Goal: Transaction & Acquisition: Purchase product/service

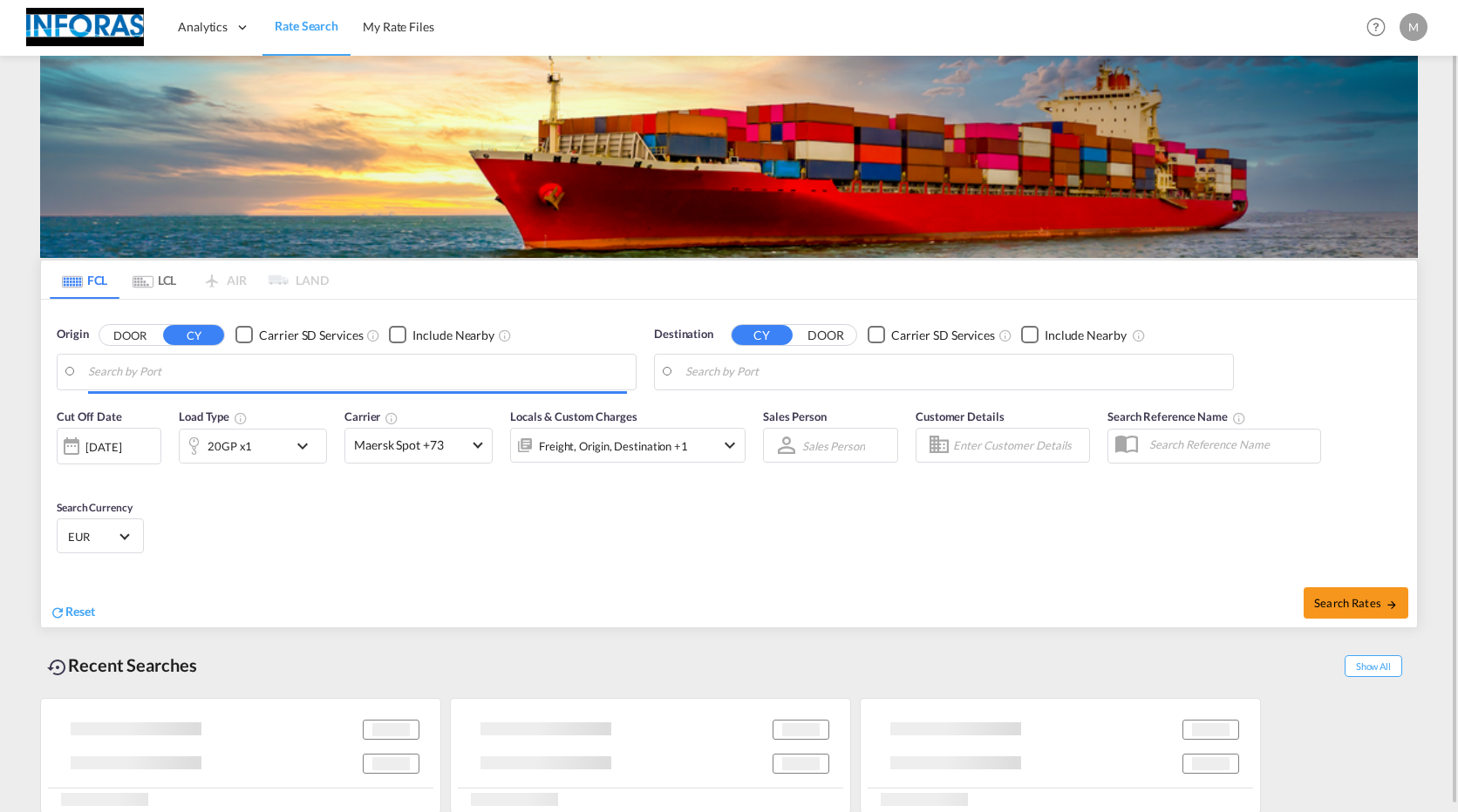
type input "Hamburg, DEHAM"
type input "Al Manamah, BHAMH"
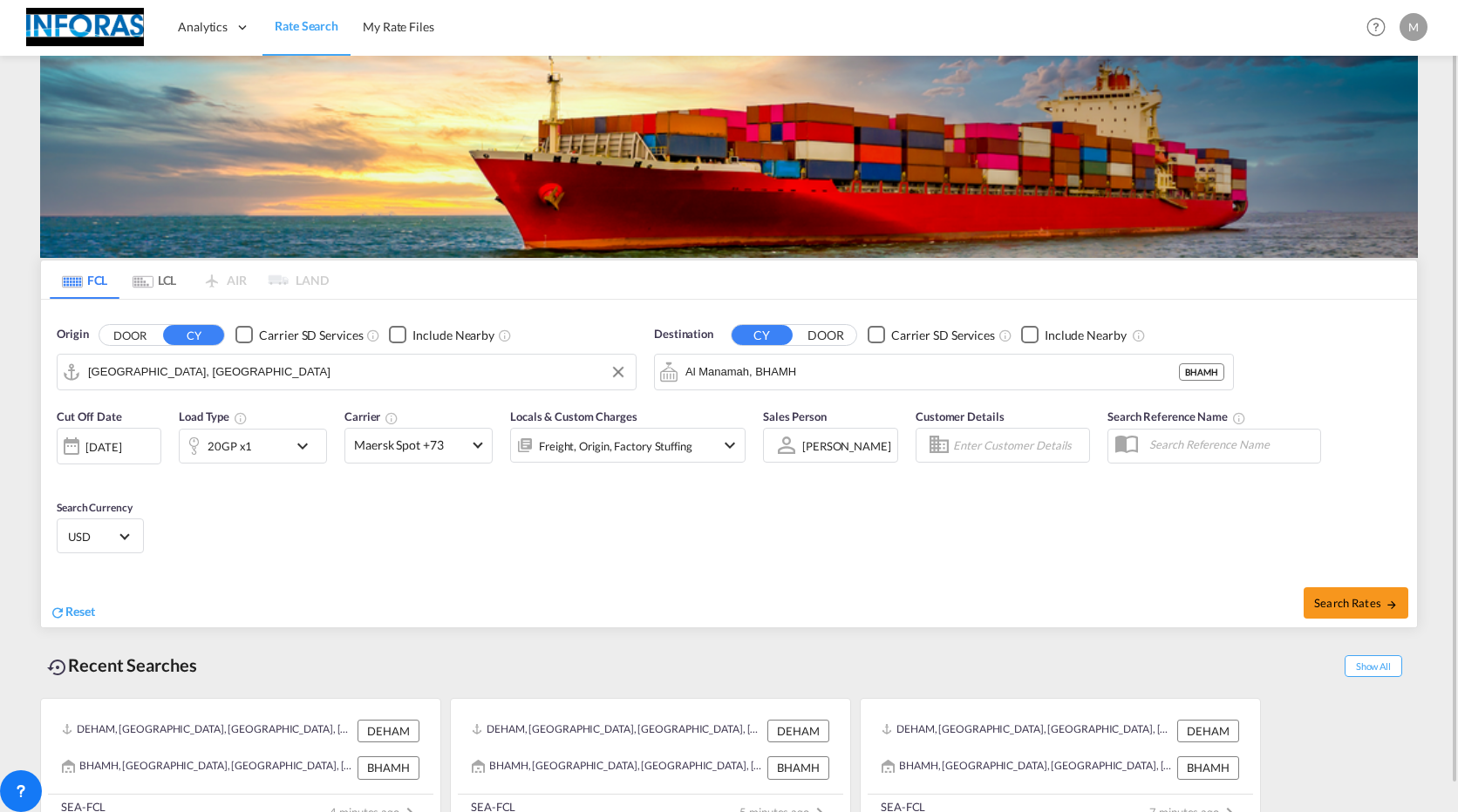
click at [510, 374] on input "Hamburg, DEHAM" at bounding box center [358, 372] width 539 height 26
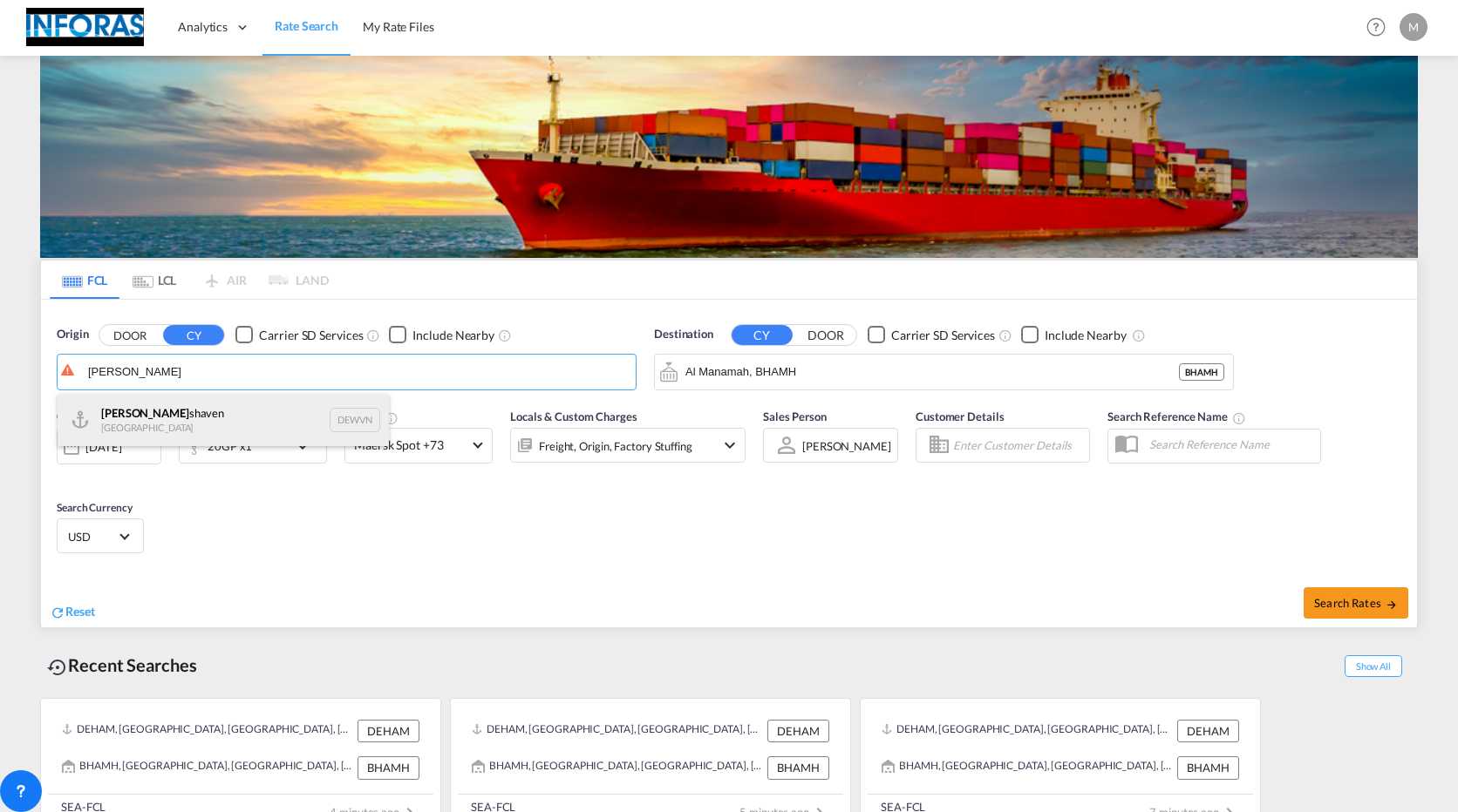
click at [252, 418] on div "Wilhelm shaven Germany DEWVN" at bounding box center [223, 419] width 331 height 52
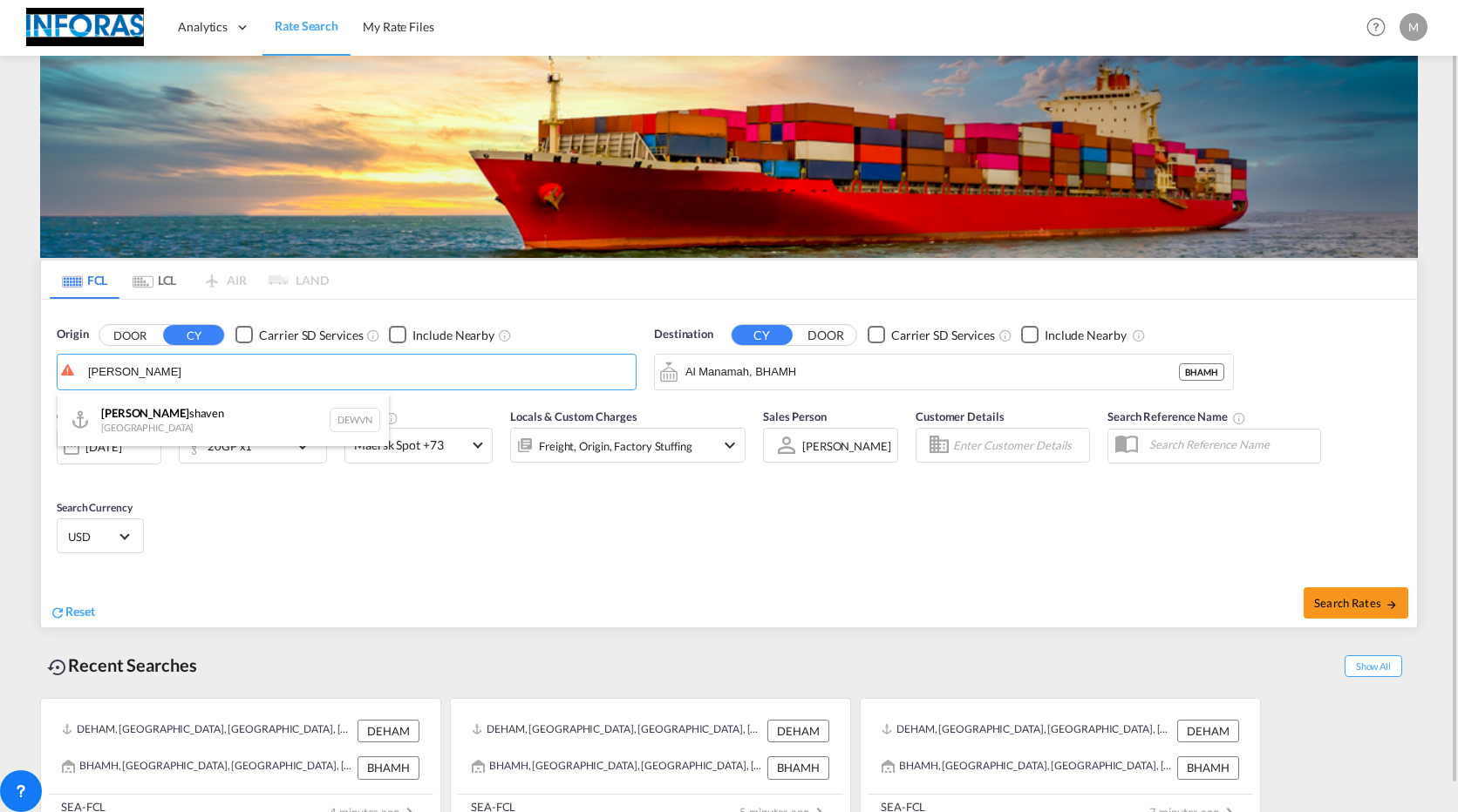
type input "Wilhelmshaven, DEWVN"
click at [831, 369] on input "Al Manamah, BHAMH" at bounding box center [954, 372] width 539 height 26
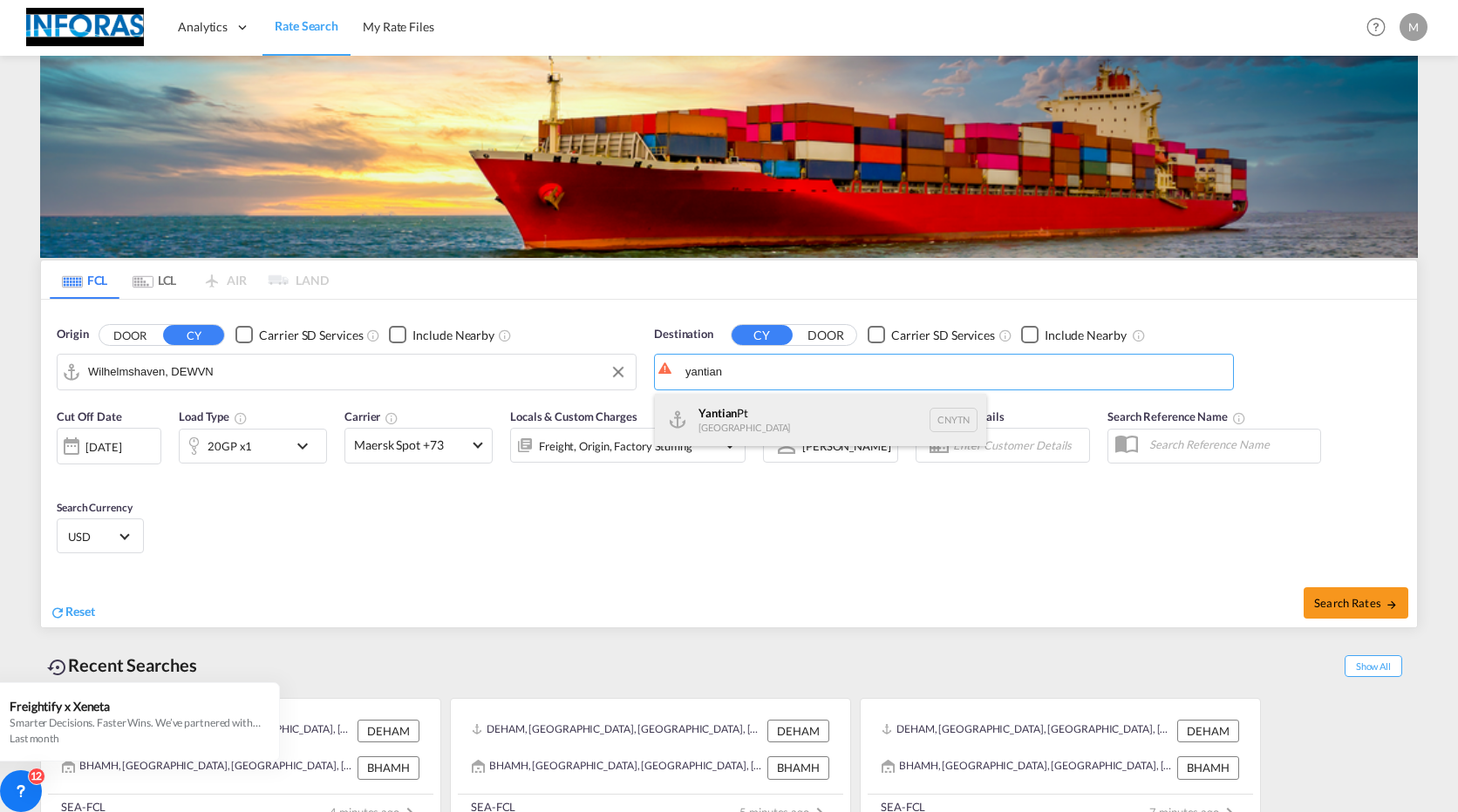
click at [751, 406] on div "Yantian Pt China CNYTN" at bounding box center [820, 419] width 331 height 52
type input "Yantian Pt, CNYTN"
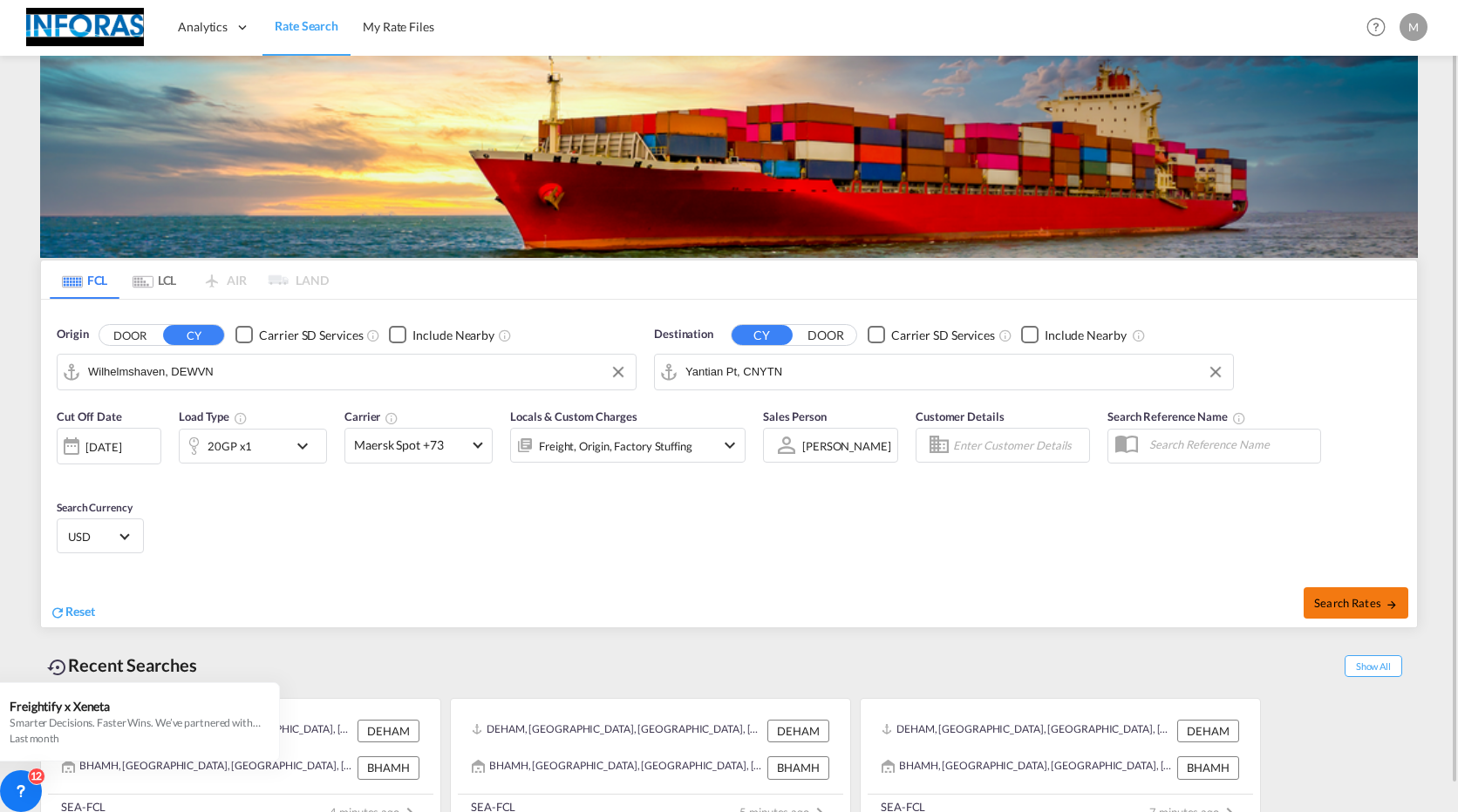
click at [1334, 606] on span "Search Rates" at bounding box center [1355, 603] width 83 height 14
type input "DEWVN to CNYTN / 26 Aug 2025"
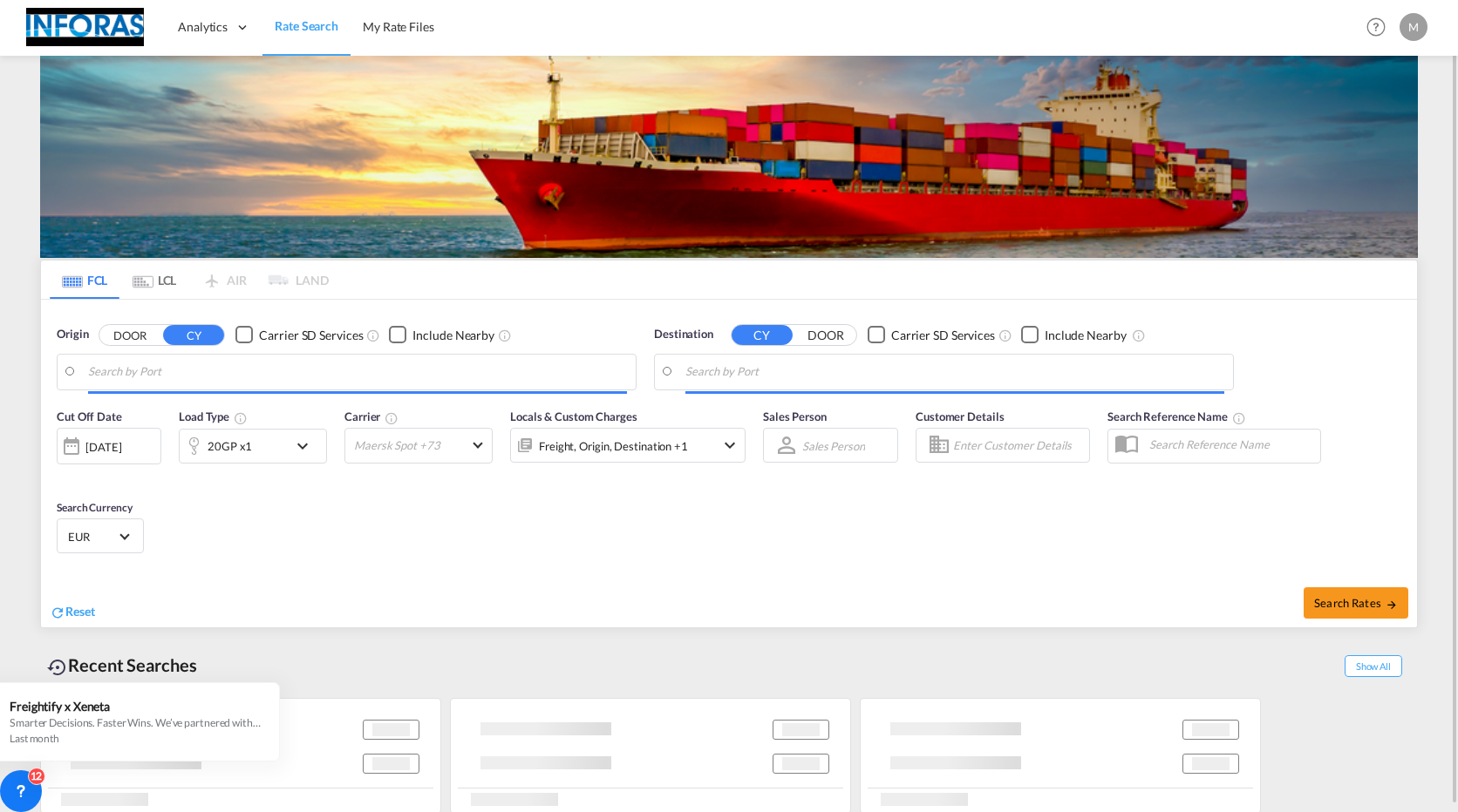
type input "Wilhelmshaven, DEWVN"
type input "Yantian Pt, CNYTN"
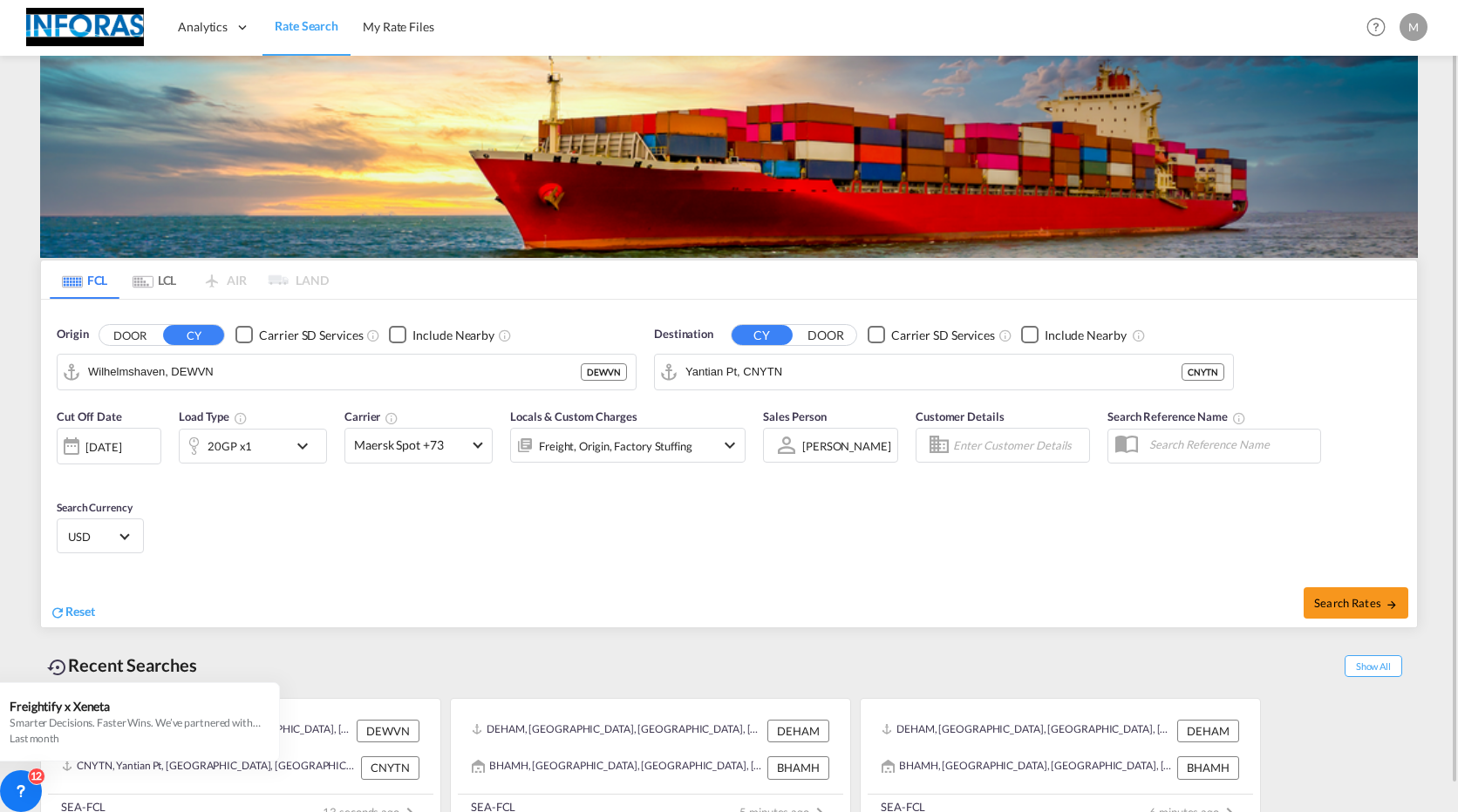
click at [1404, 31] on div "M" at bounding box center [1413, 26] width 27 height 27
click at [863, 532] on md-backdrop at bounding box center [729, 406] width 1458 height 812
click at [109, 530] on span "USD" at bounding box center [92, 537] width 49 height 16
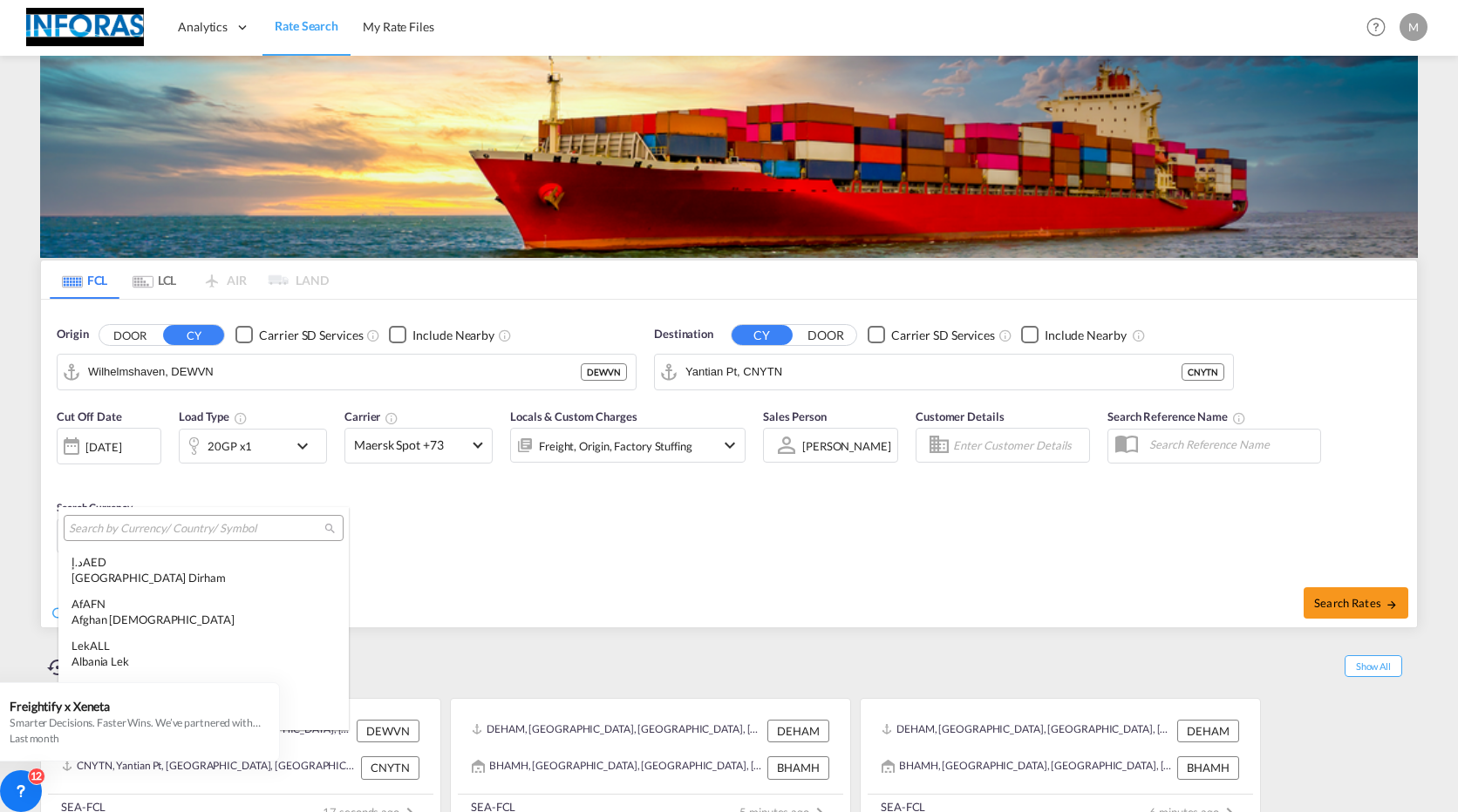
scroll to position [6017, 0]
drag, startPoint x: 453, startPoint y: 592, endPoint x: 235, endPoint y: 520, distance: 229.6
click at [434, 585] on md-backdrop at bounding box center [729, 406] width 1458 height 812
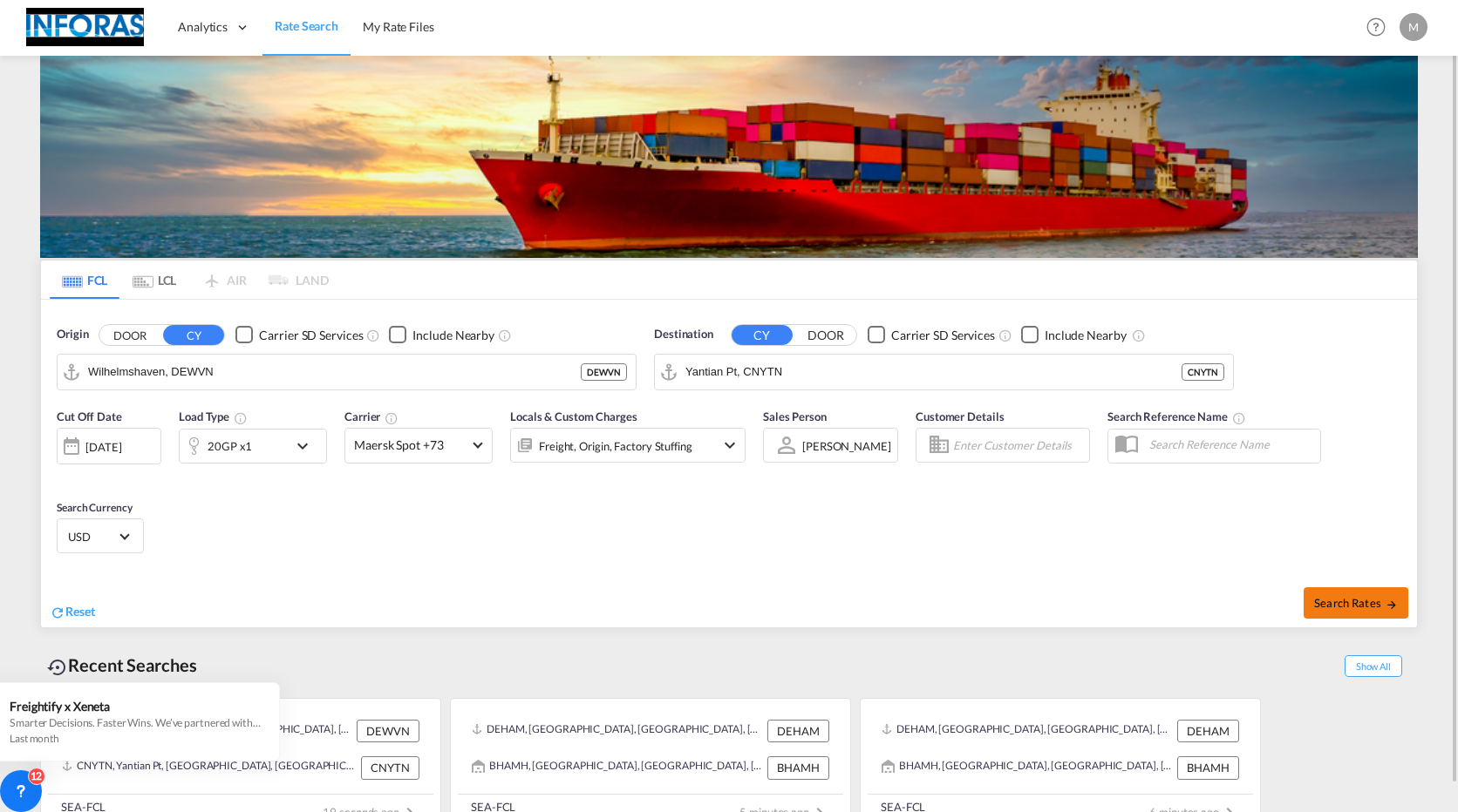
click at [1334, 602] on span "Search Rates" at bounding box center [1355, 603] width 83 height 14
type input "DEWVN to CNYTN / 26 Aug 2025"
type input "Wilhelmshaven, DEWVN"
type input "Yantian Pt, CNYTN"
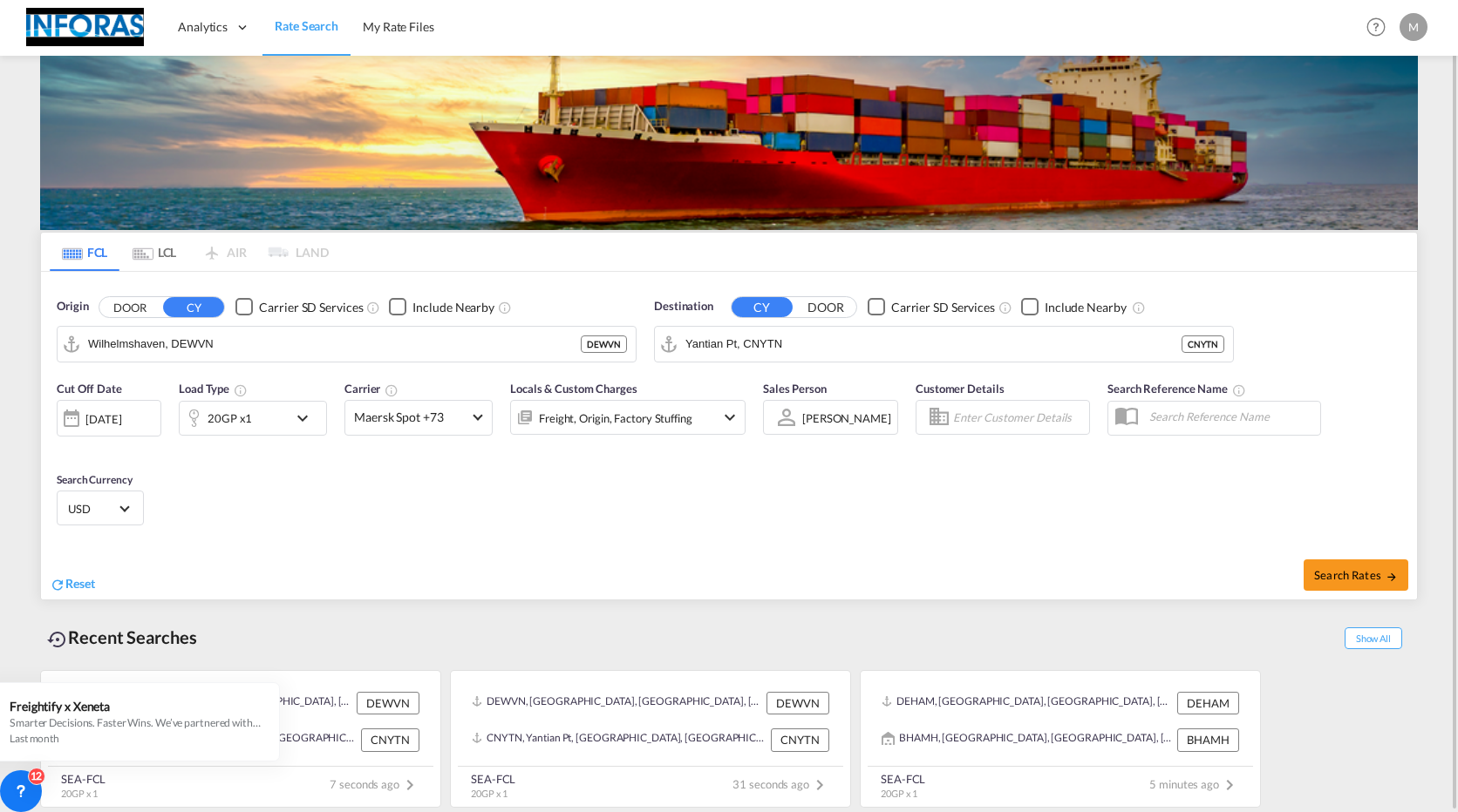
scroll to position [27, 0]
click at [344, 478] on div "Cut Off Date 26 Aug 2025 26/08/2025 Load Type 20GP x1 Carrier Maersk Spot +73 O…" at bounding box center [729, 456] width 1376 height 170
click at [1414, 34] on div "M" at bounding box center [1413, 26] width 27 height 27
click at [1405, 122] on button "Logout" at bounding box center [1393, 133] width 114 height 35
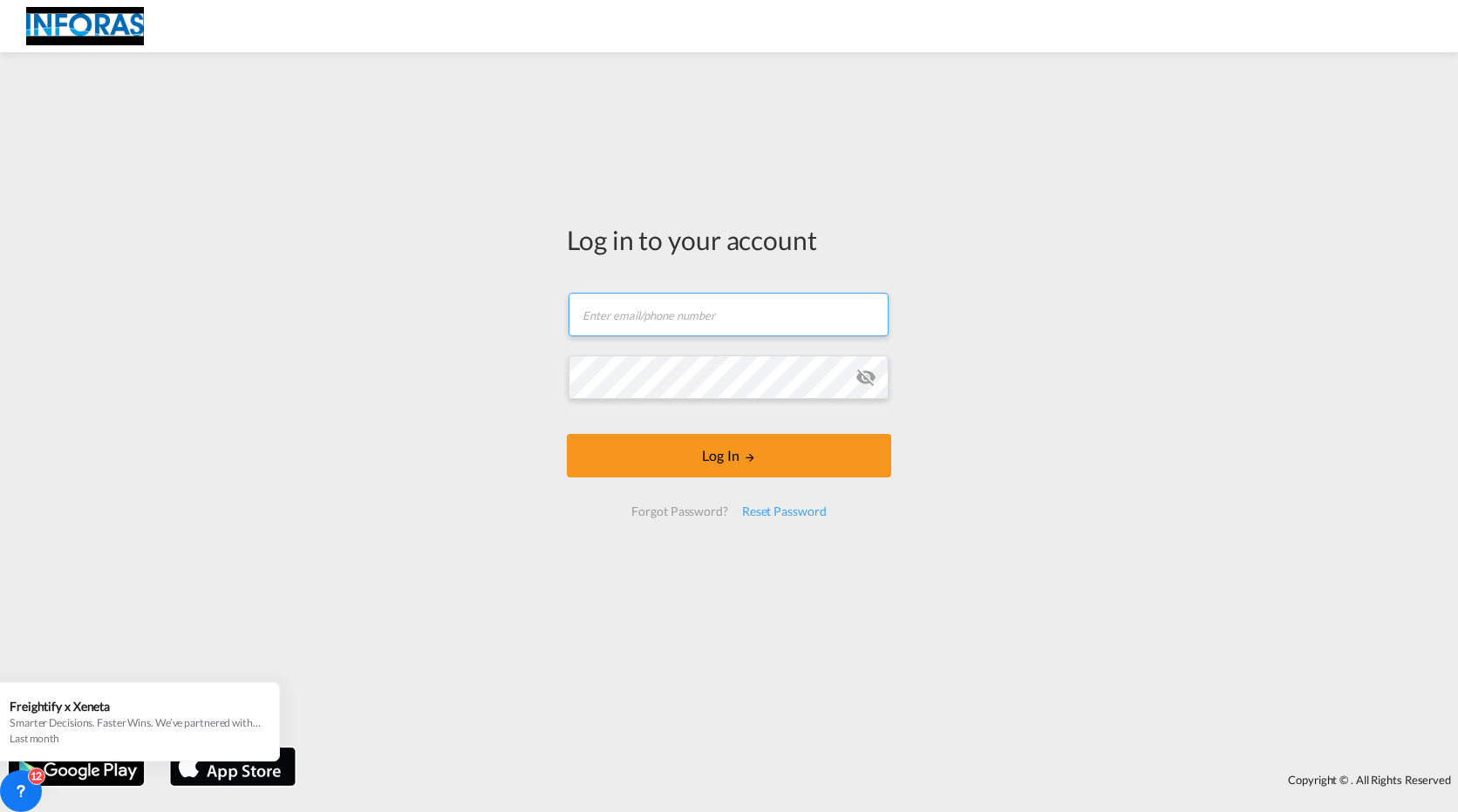
type input "mboguslawski@neukirch.de"
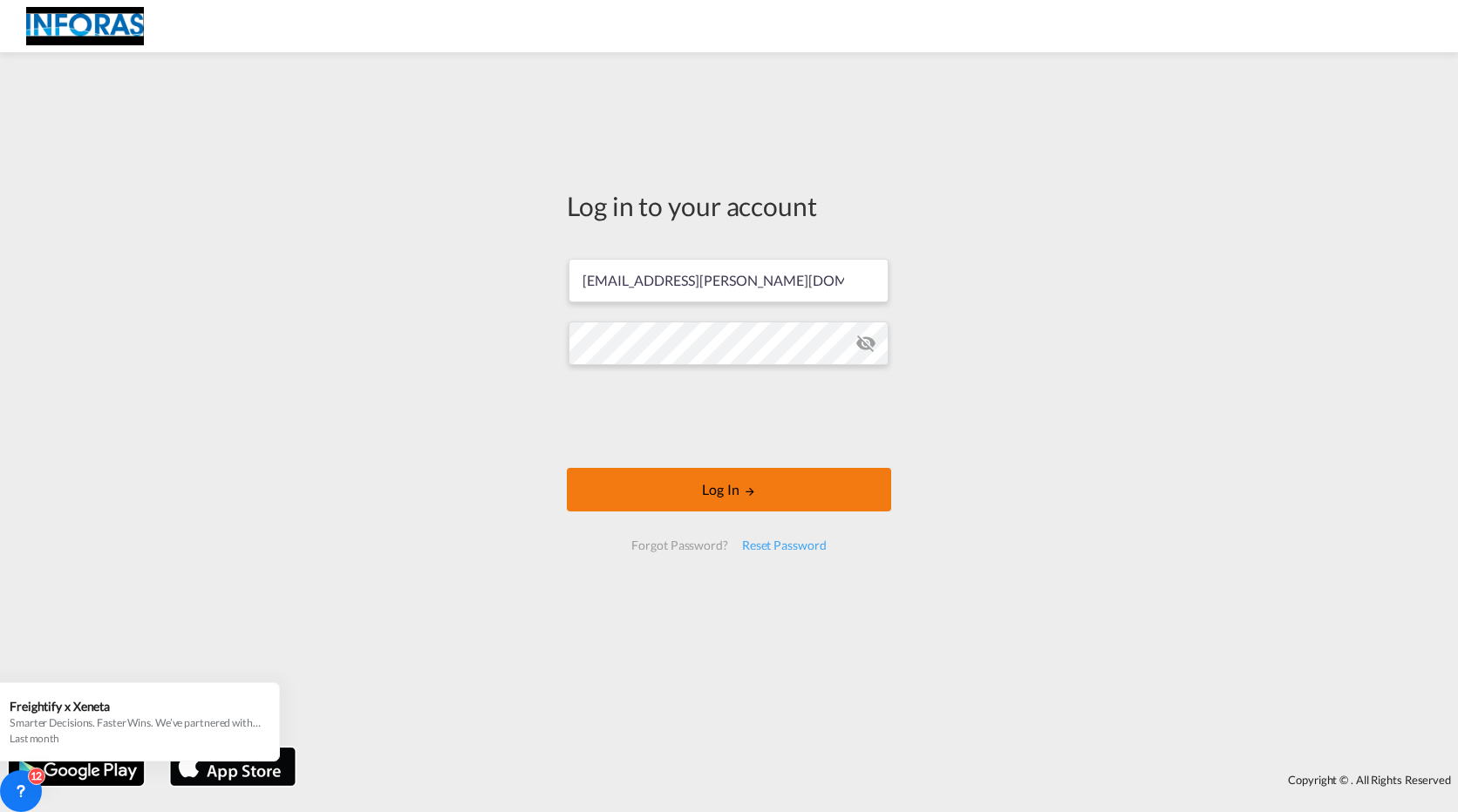
click at [698, 490] on button "Log In" at bounding box center [728, 490] width 324 height 43
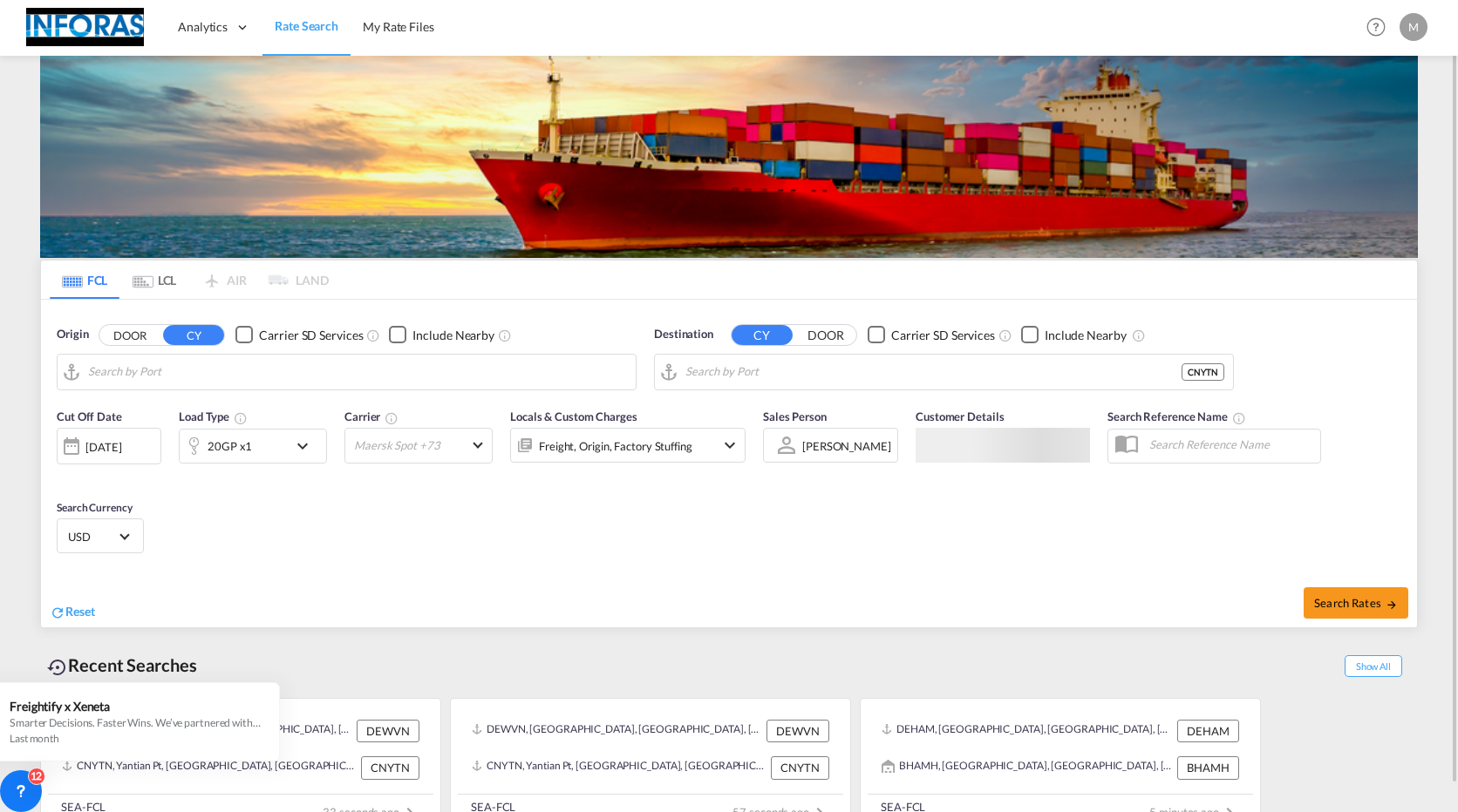
type input "Wilhelmshaven, DEWVN"
type input "Yantian Pt, CNYTN"
click at [1335, 595] on button "Search Rates" at bounding box center [1355, 603] width 105 height 31
type input "DEWVN to CNYTN / 26 Aug 2025"
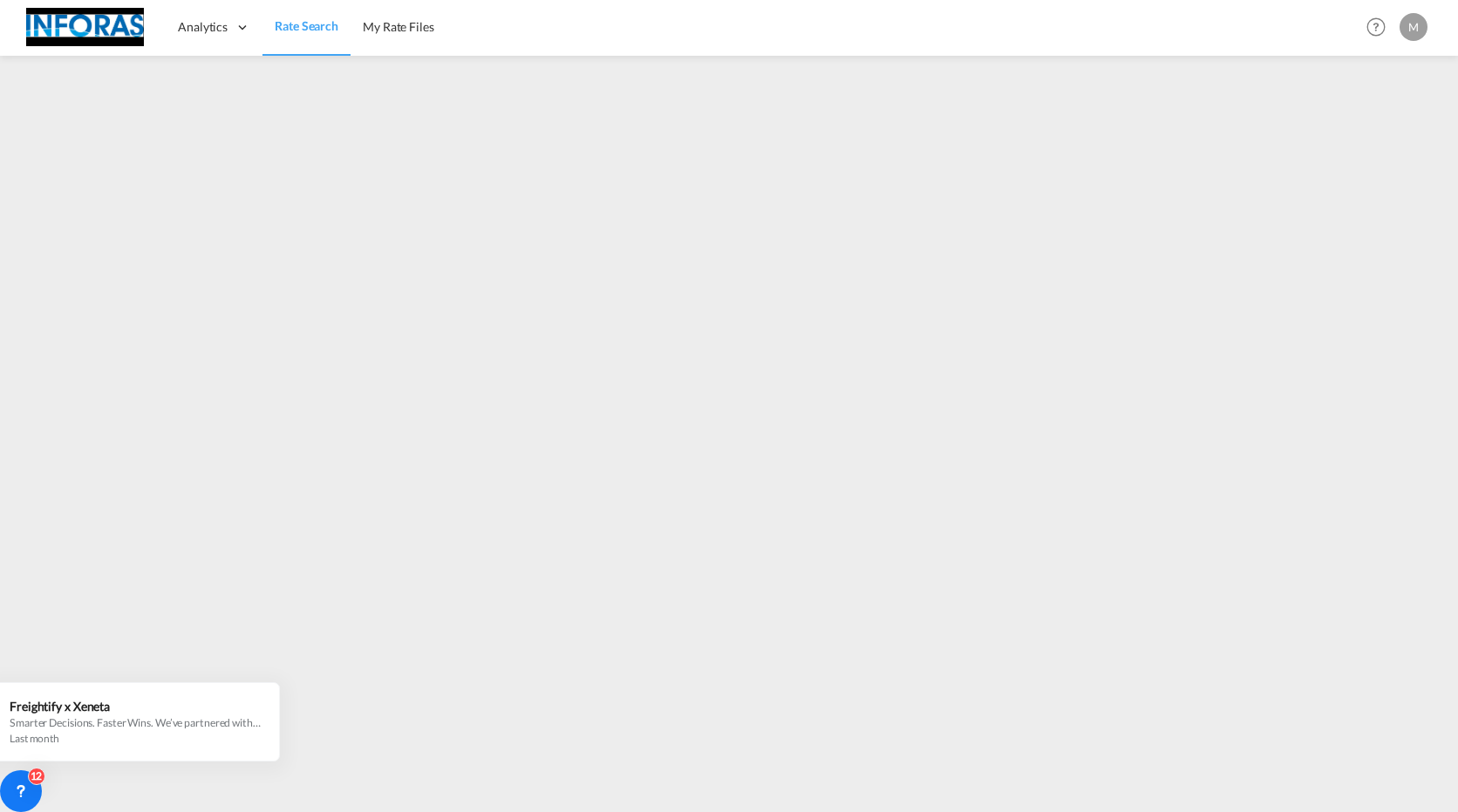
click at [288, 40] on link "Rate Search" at bounding box center [307, 27] width 88 height 57
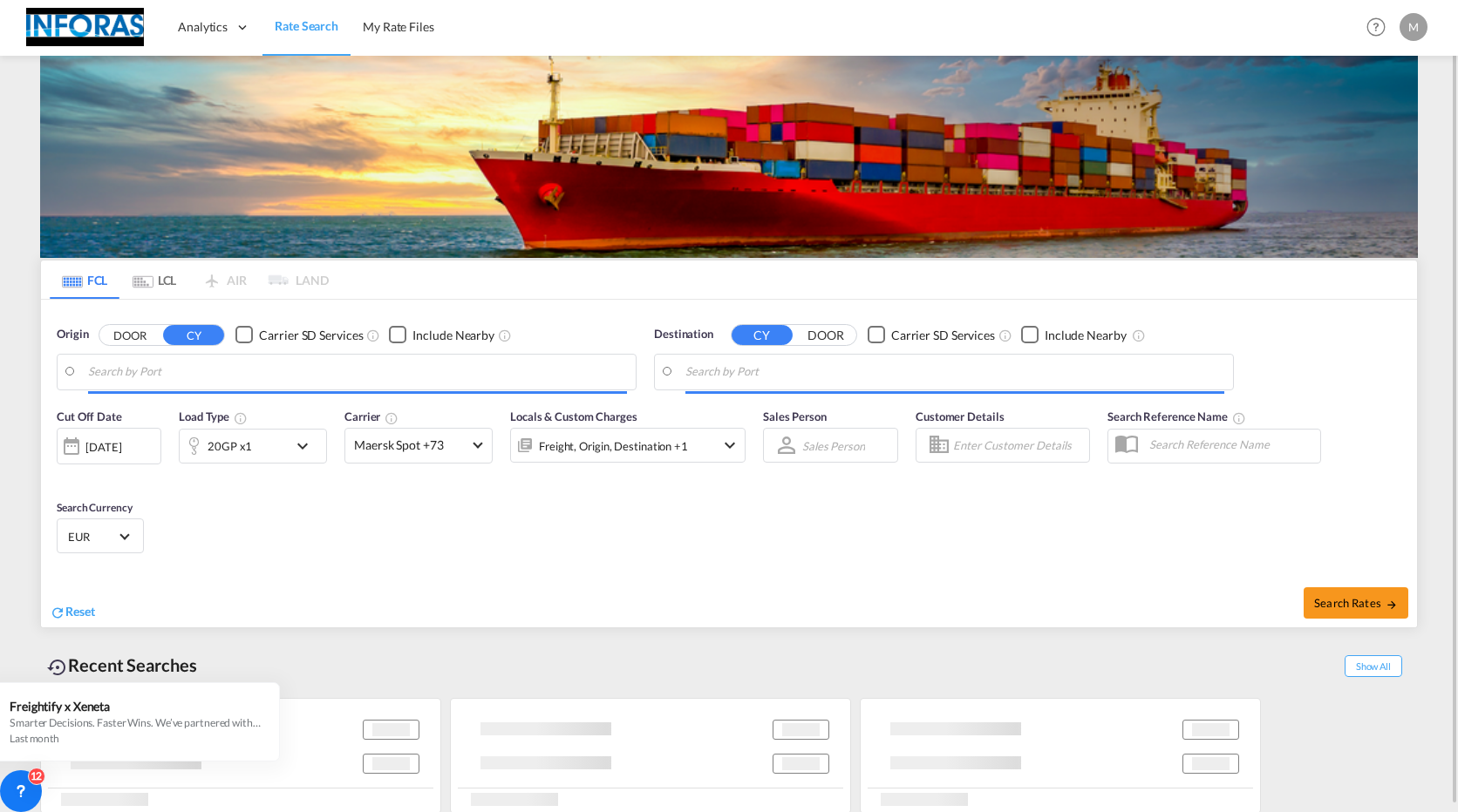
type input "Wilhelmshaven, DEWVN"
type input "Yantian Pt, CNYTN"
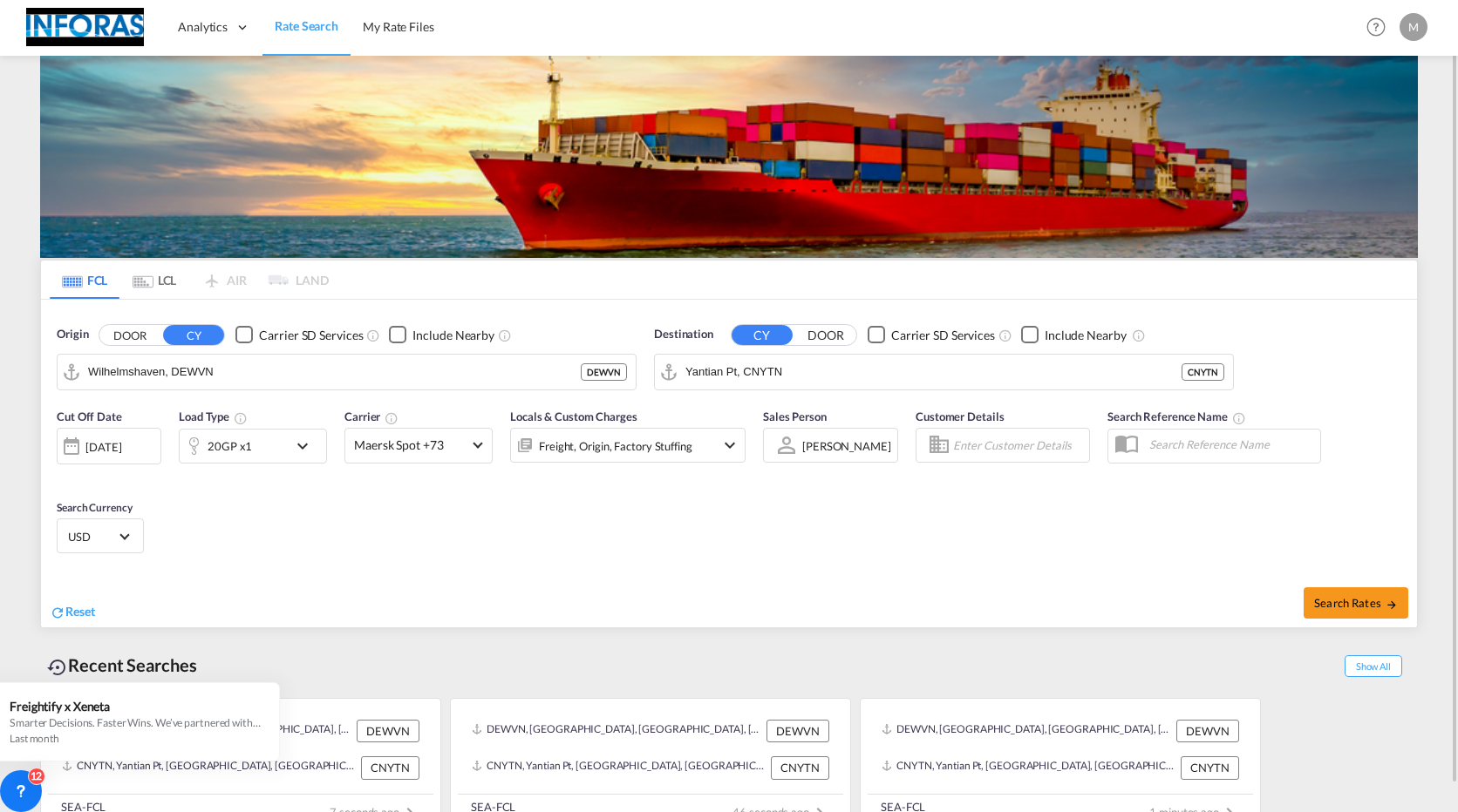
click at [289, 548] on div "Cut Off Date 26 Aug 2025 26/08/2025 Load Type 20GP x1 Carrier Maersk Spot +73 O…" at bounding box center [729, 485] width 1376 height 170
